Goal: Transaction & Acquisition: Purchase product/service

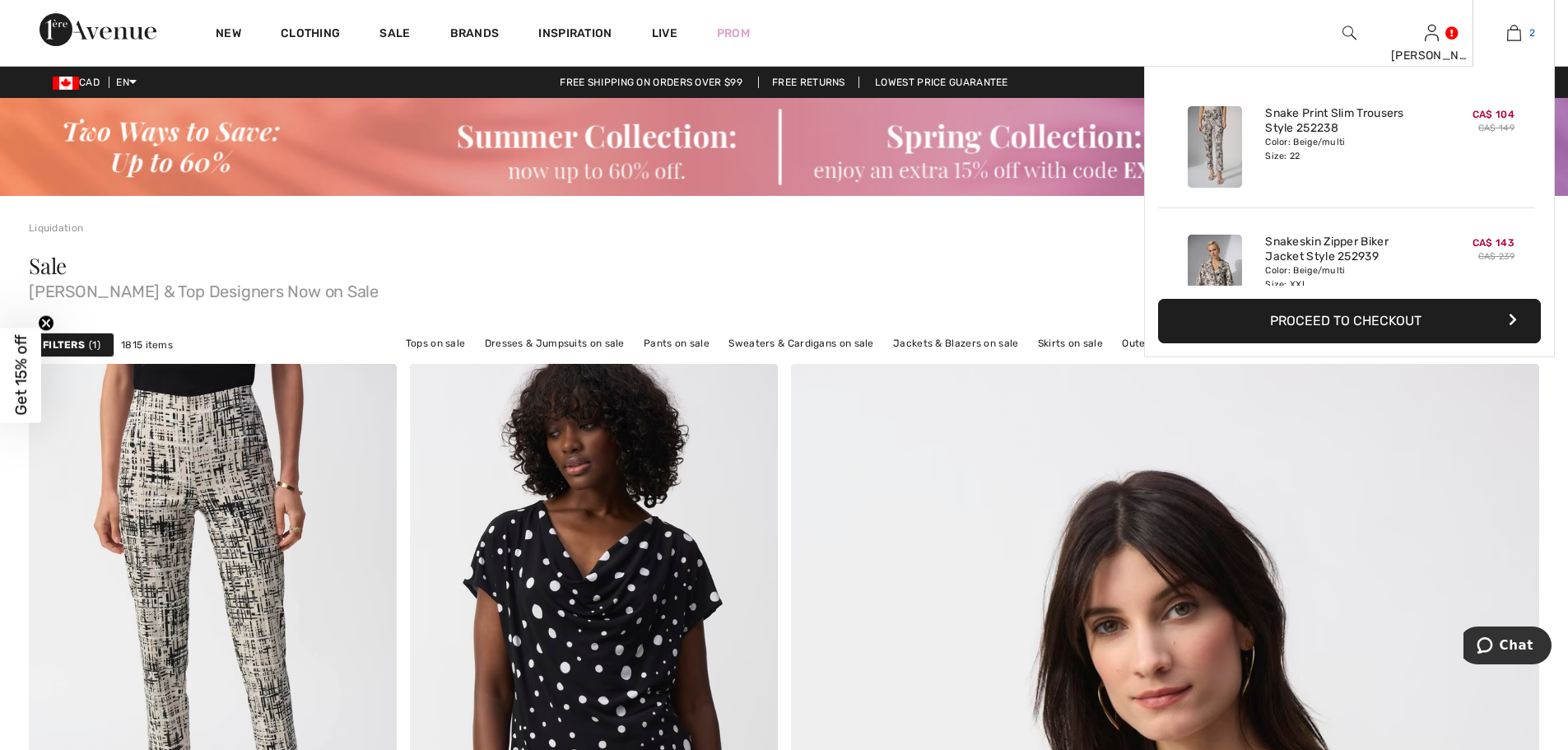
click at [1513, 33] on img at bounding box center [1514, 32] width 14 height 19
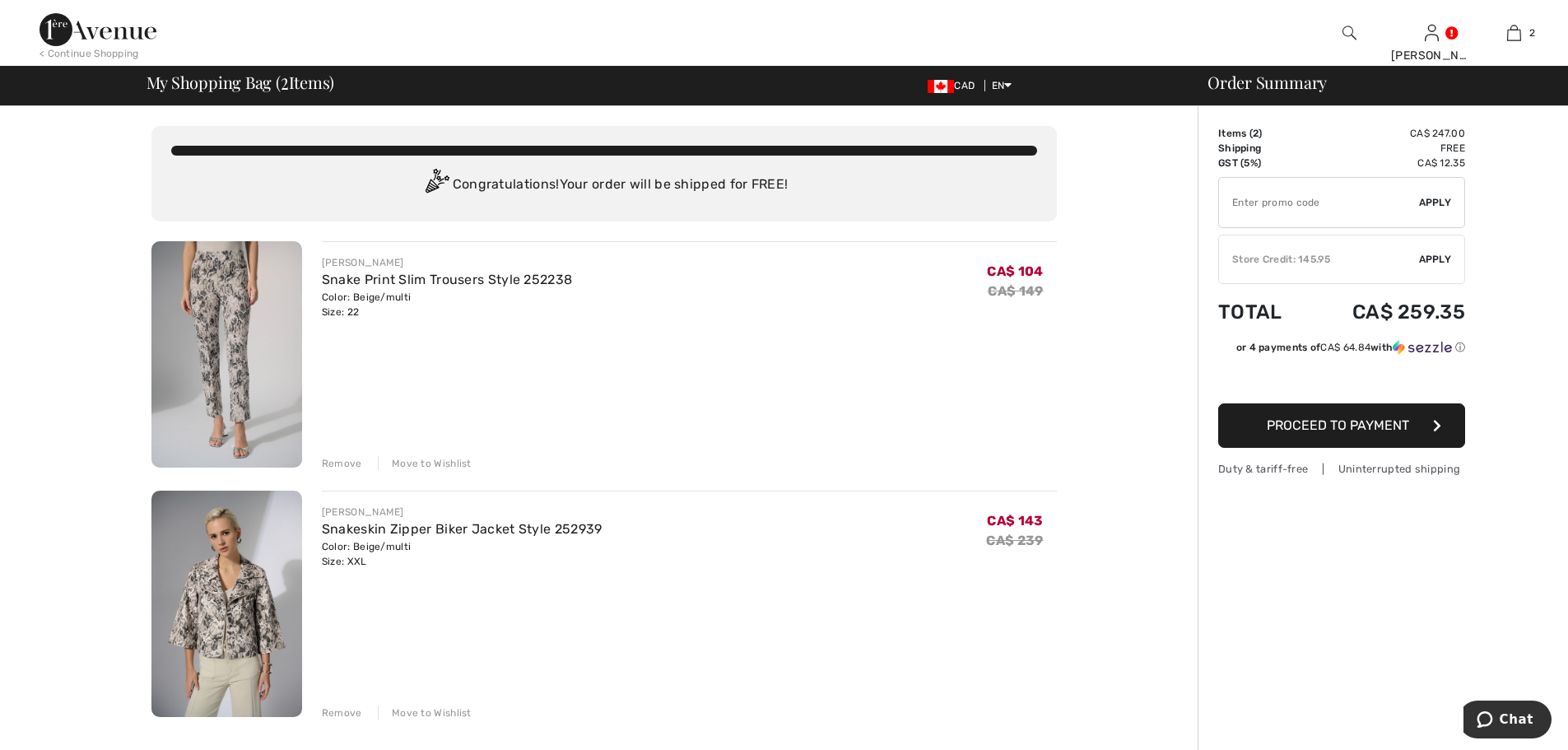
click at [1280, 189] on input "TEXT" at bounding box center [1319, 203] width 200 height 50
type input "EXTRA15"
click at [1433, 203] on span "Apply" at bounding box center [1436, 203] width 33 height 15
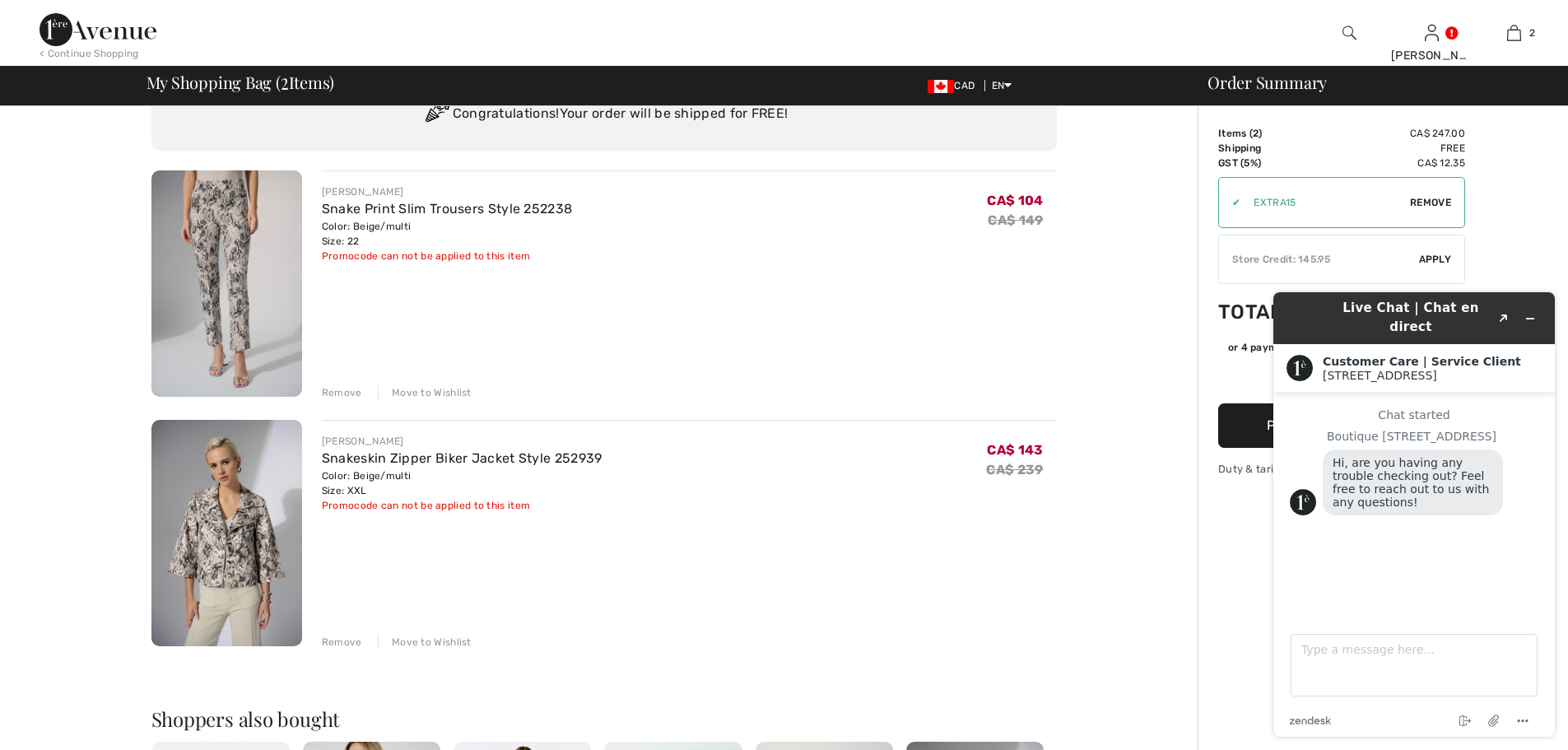
scroll to position [82, 0]
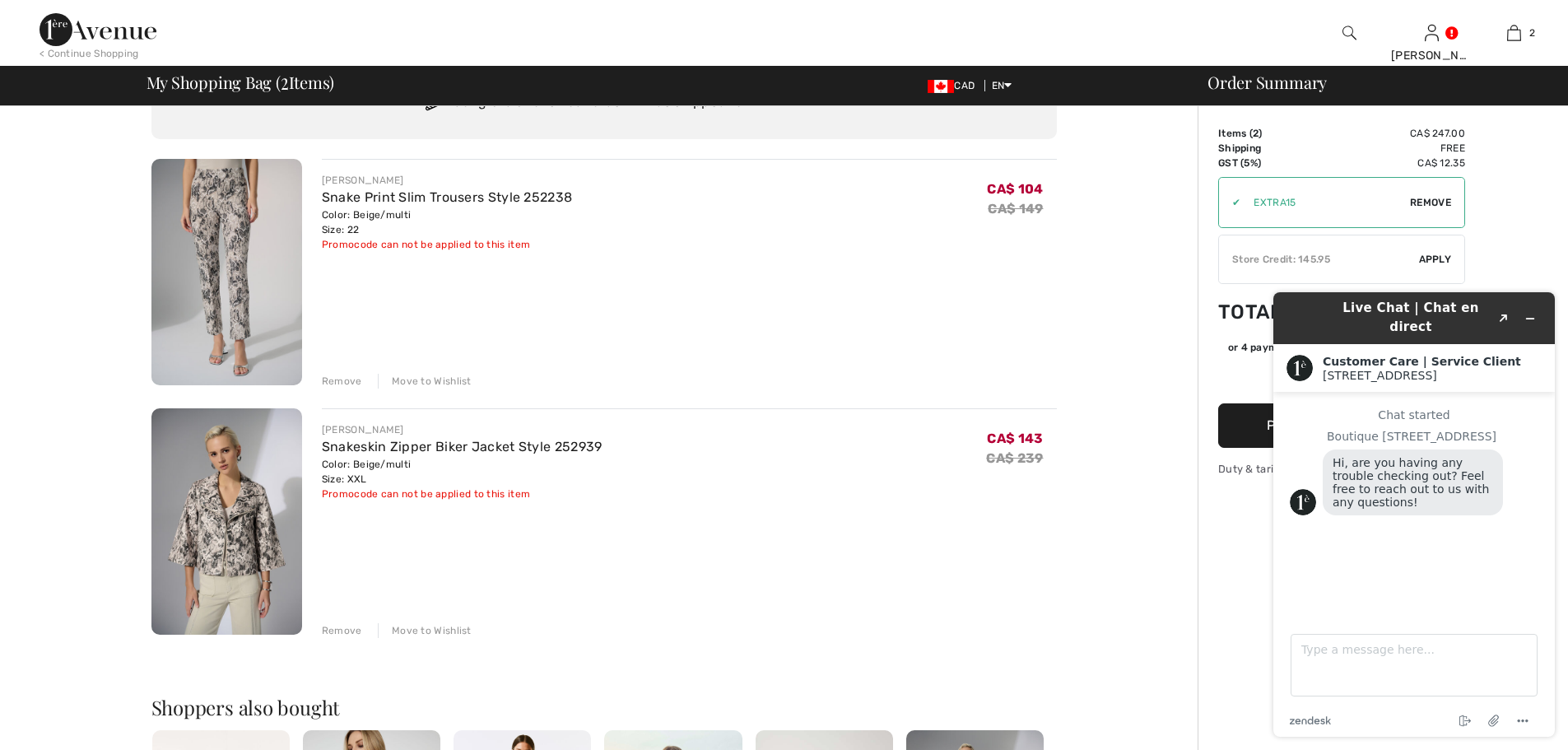
click at [343, 381] on div "Remove" at bounding box center [342, 381] width 41 height 15
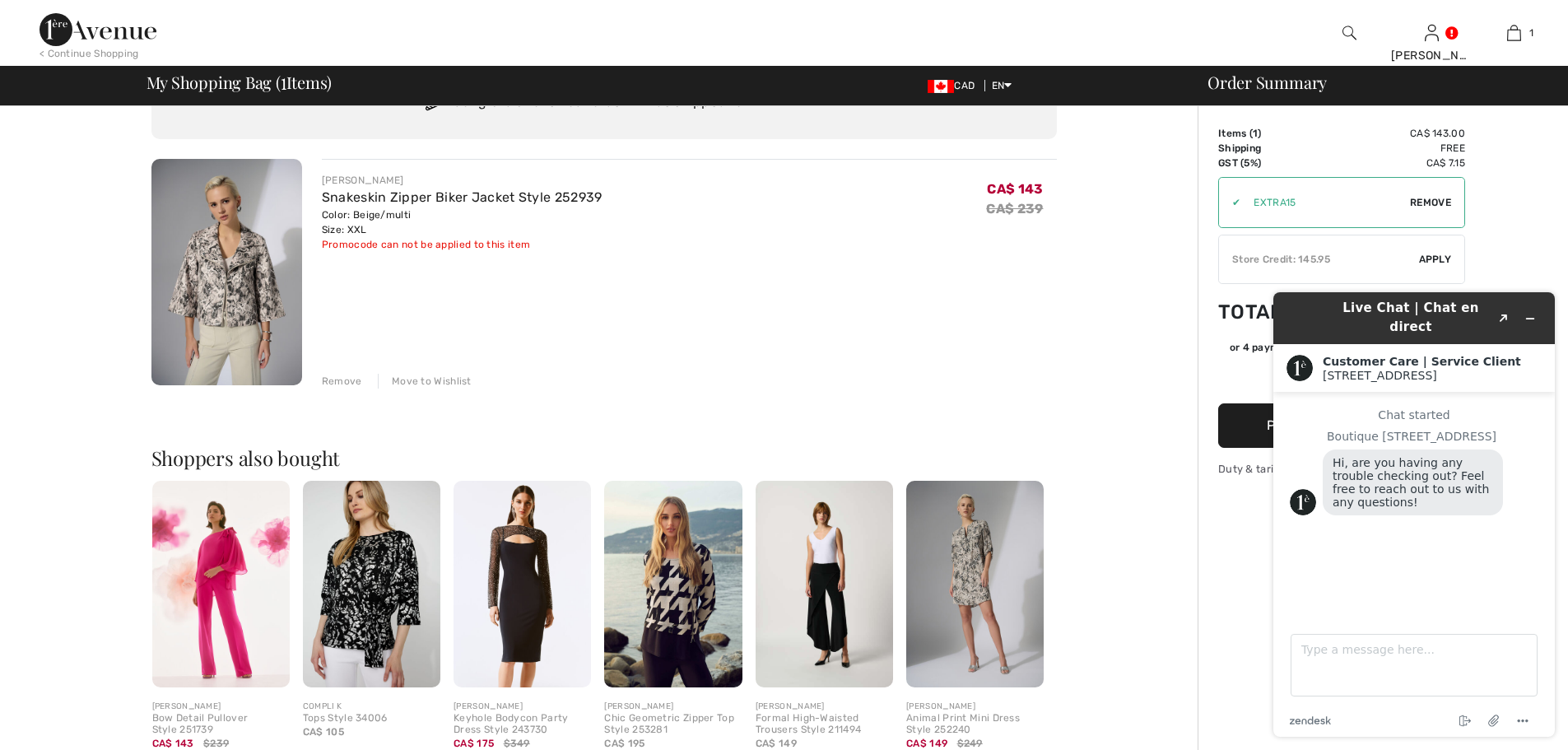
click at [334, 382] on div "Remove" at bounding box center [342, 381] width 41 height 15
